Goal: Find specific page/section: Find specific page/section

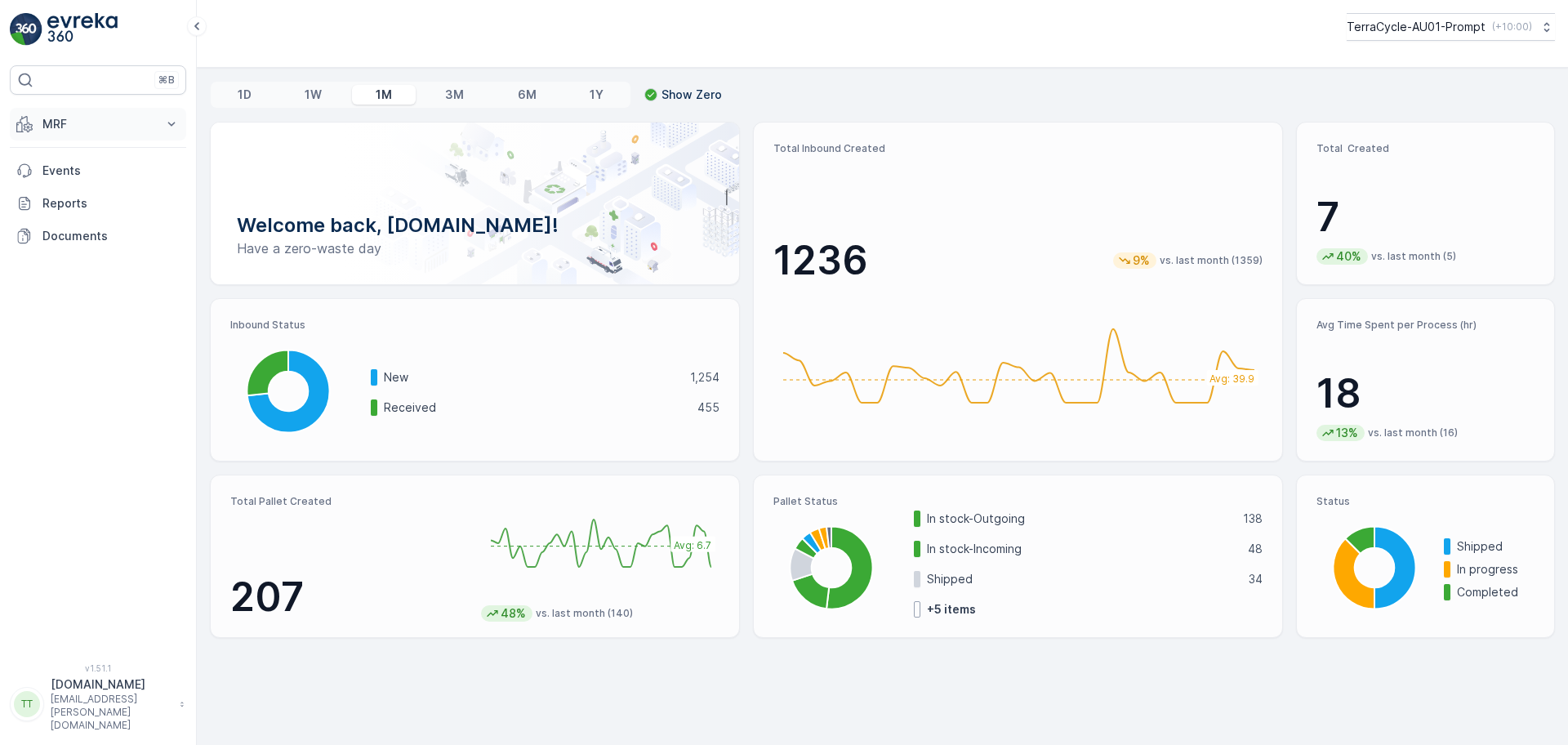
click at [138, 129] on p "MRF" at bounding box center [98, 124] width 111 height 17
click at [55, 240] on p "Outbound" at bounding box center [69, 243] width 55 height 17
